Goal: Information Seeking & Learning: Learn about a topic

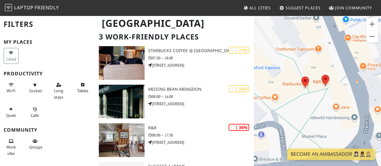
scroll to position [38, 0]
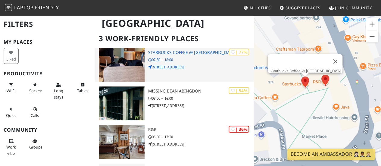
click at [200, 53] on h3 "Starbucks Coffee @ [GEOGRAPHIC_DATA]" at bounding box center [201, 52] width 106 height 5
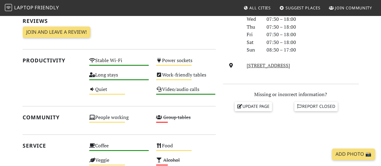
scroll to position [184, 0]
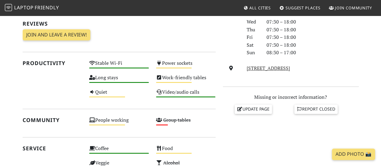
click at [343, 9] on span "Join Community" at bounding box center [353, 7] width 37 height 5
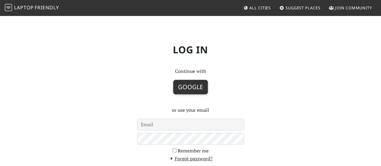
click at [193, 89] on button "Google" at bounding box center [190, 87] width 35 height 14
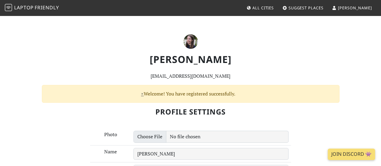
click at [321, 11] on link "Suggest Places" at bounding box center [303, 7] width 46 height 11
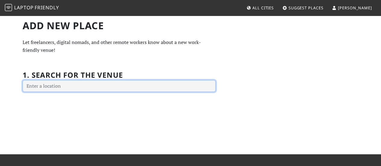
click at [182, 88] on input "text" at bounding box center [119, 86] width 193 height 12
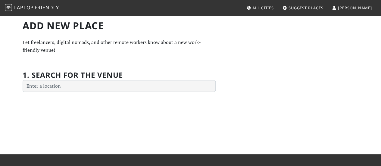
click at [274, 8] on span "All Cities" at bounding box center [262, 7] width 21 height 5
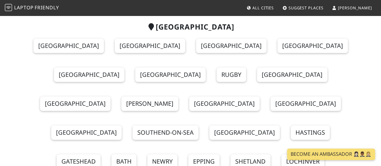
scroll to position [20, 0]
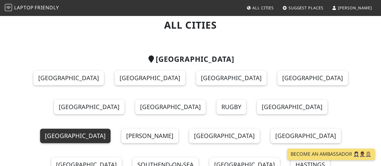
click at [110, 129] on link "Oxford" at bounding box center [75, 136] width 70 height 14
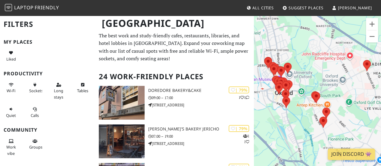
click at [43, 8] on span "Friendly" at bounding box center [47, 7] width 24 height 7
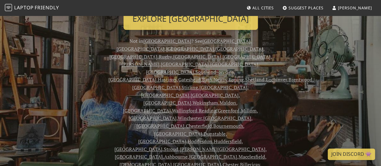
scroll to position [129, 0]
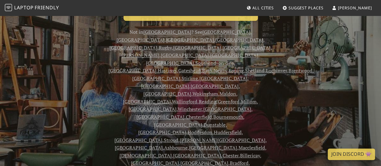
click at [184, 90] on link "[GEOGRAPHIC_DATA]" at bounding box center [167, 93] width 48 height 7
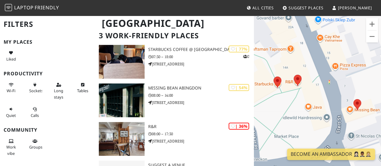
scroll to position [41, 0]
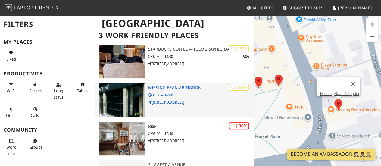
click at [188, 89] on h3 "Missing Bean Abingdon" at bounding box center [201, 87] width 106 height 5
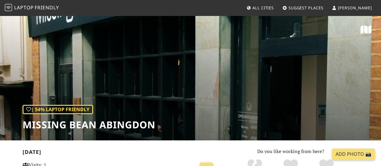
click at [330, 43] on div "| 54% Laptop Friendly Missing Bean Abingdon" at bounding box center [190, 77] width 381 height 125
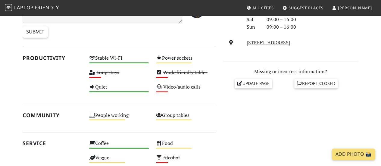
scroll to position [202, 0]
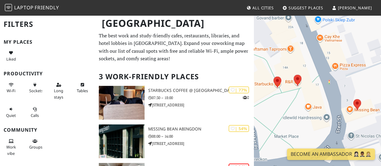
scroll to position [41, 0]
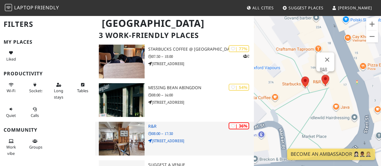
click at [152, 128] on h3 "R&R" at bounding box center [201, 126] width 106 height 5
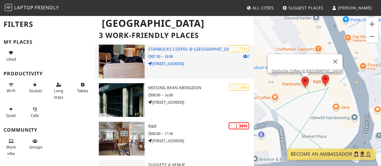
click at [164, 48] on h3 "Starbucks Coffee @ [GEOGRAPHIC_DATA]" at bounding box center [201, 49] width 106 height 5
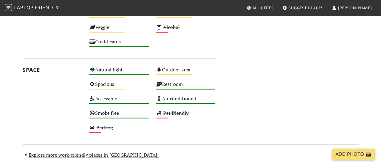
scroll to position [345, 0]
